Goal: Information Seeking & Learning: Learn about a topic

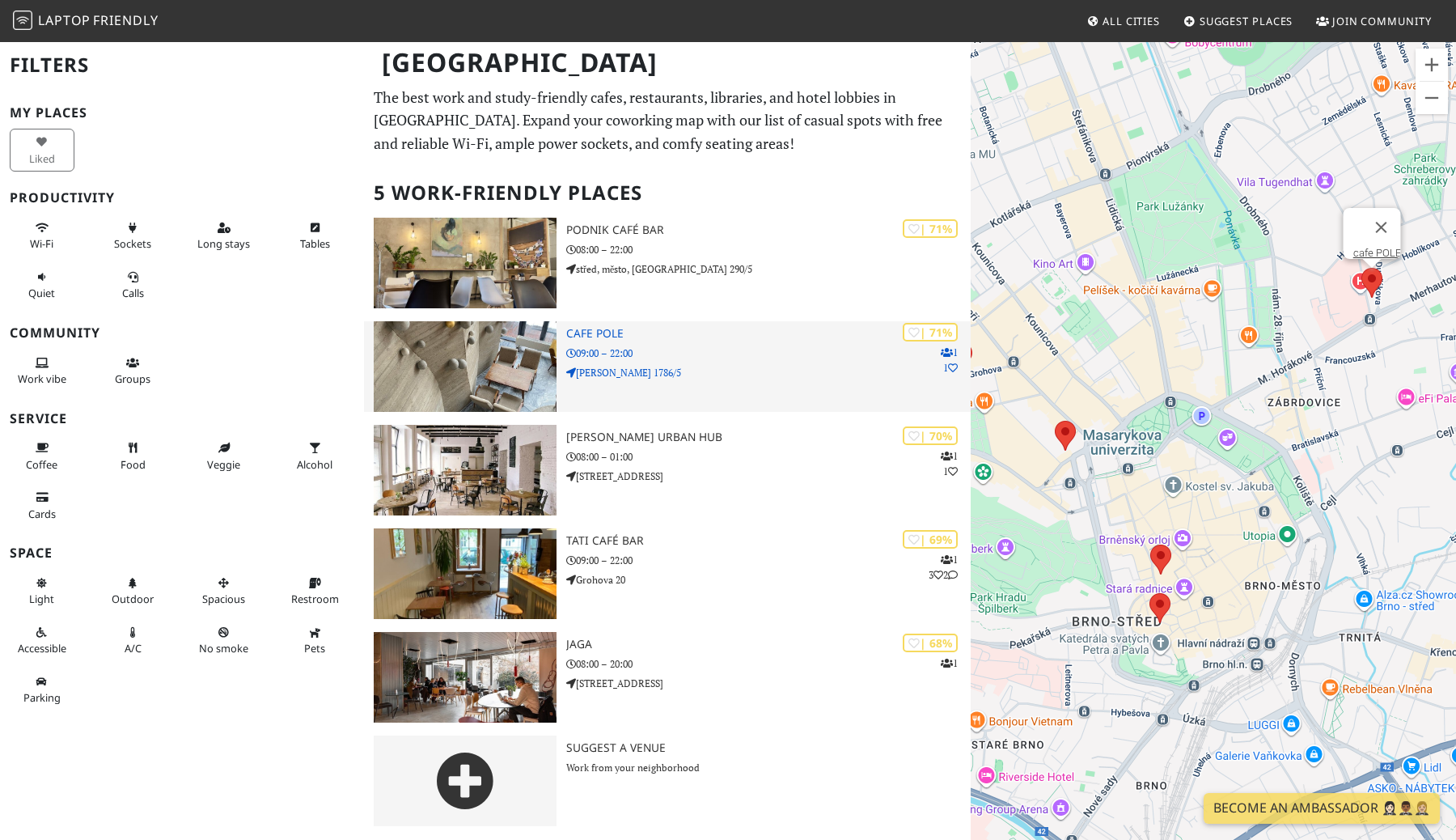
click at [696, 387] on div "| 71% 1 1 [GEOGRAPHIC_DATA] 09:00 – 22:00 [PERSON_NAME] 1786/5" at bounding box center [768, 366] width 404 height 91
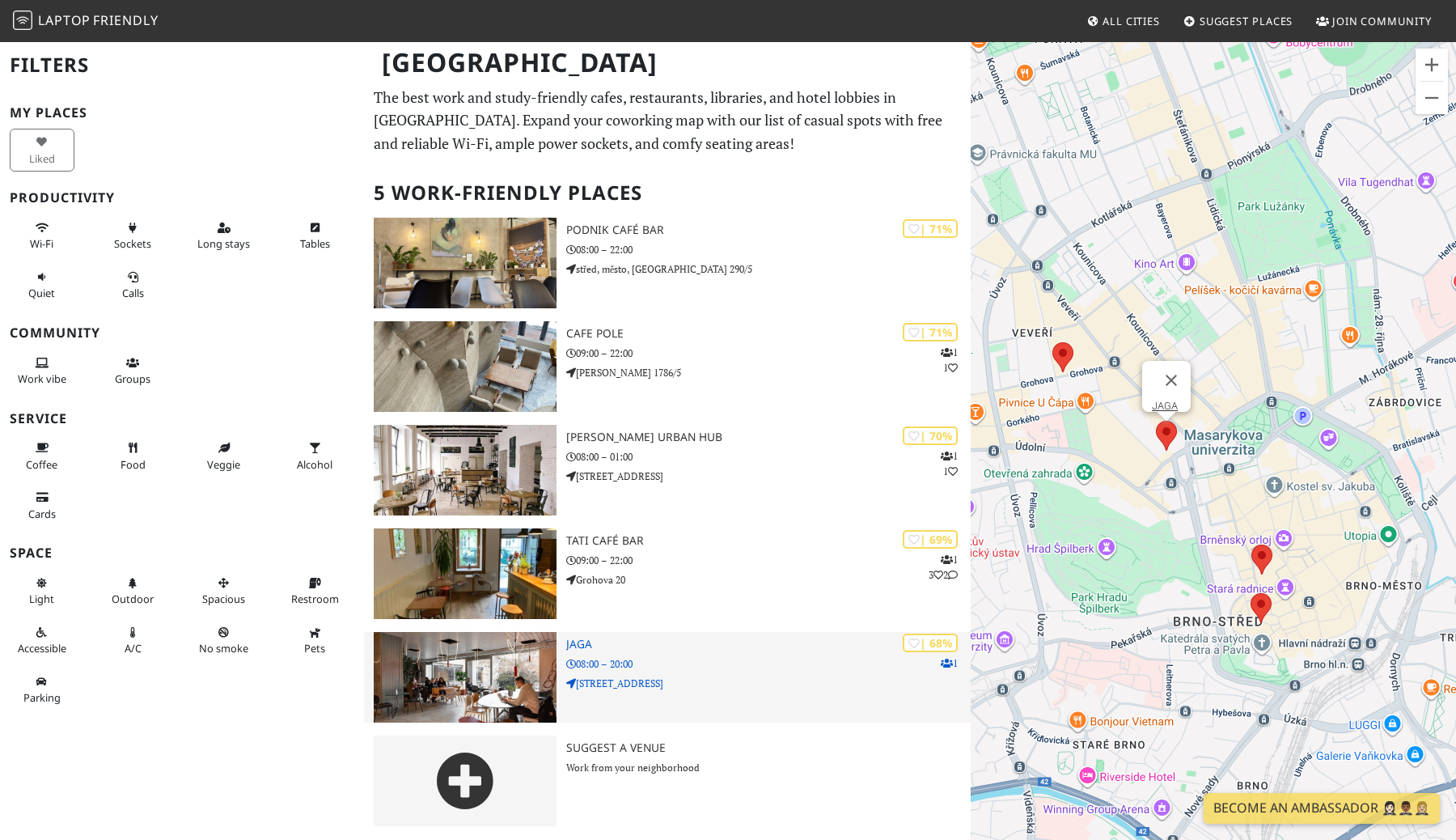
click at [624, 652] on div "| 68% 1 JAGA 08:00 – 20:00 [STREET_ADDRESS]" at bounding box center [768, 677] width 404 height 91
